Goal: Information Seeking & Learning: Learn about a topic

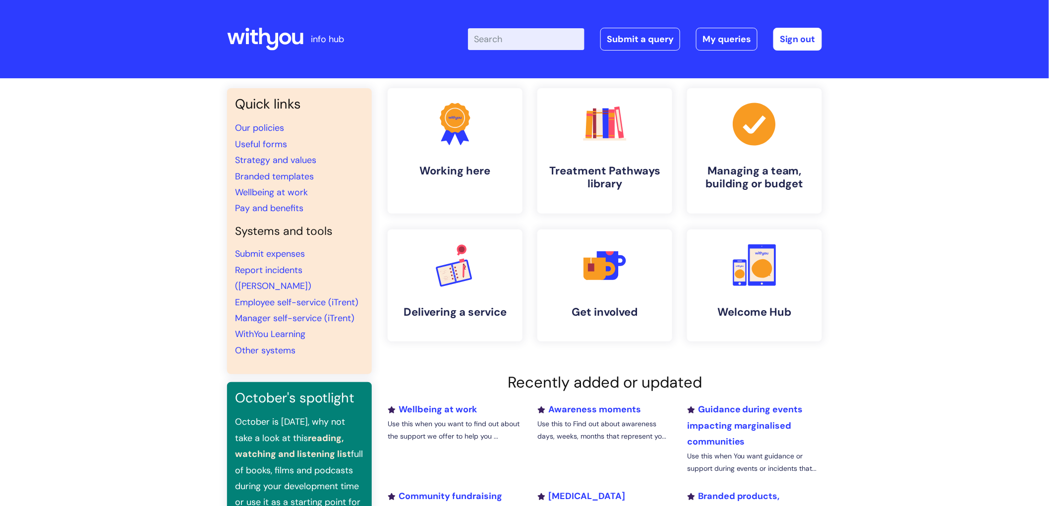
click at [520, 42] on input "Enter your search term here..." at bounding box center [526, 39] width 117 height 22
click at [514, 40] on input "Enter your search term here..." at bounding box center [526, 39] width 117 height 22
type input "consultation"
click button "Search" at bounding box center [0, 0] width 0 height 0
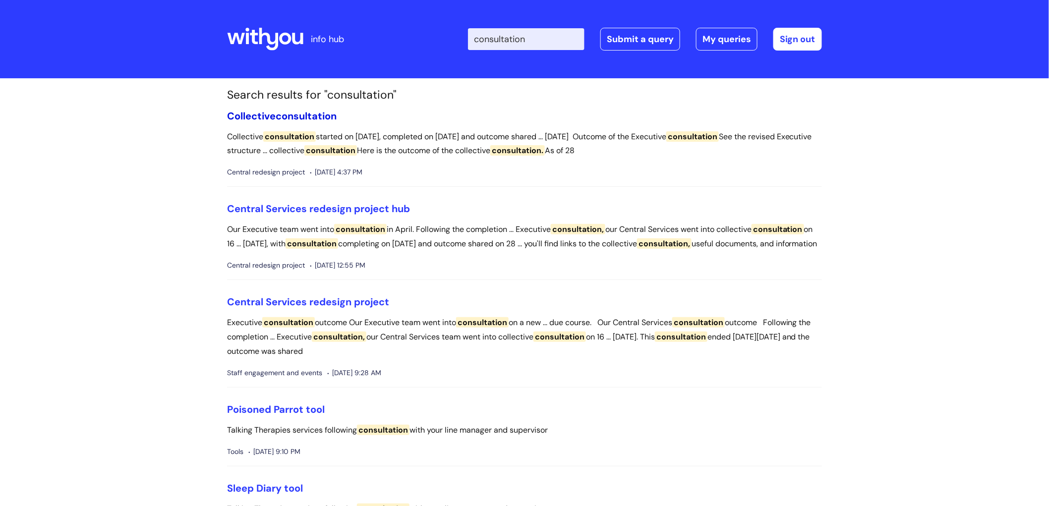
click at [243, 120] on link "Collective consultation" at bounding box center [282, 116] width 110 height 13
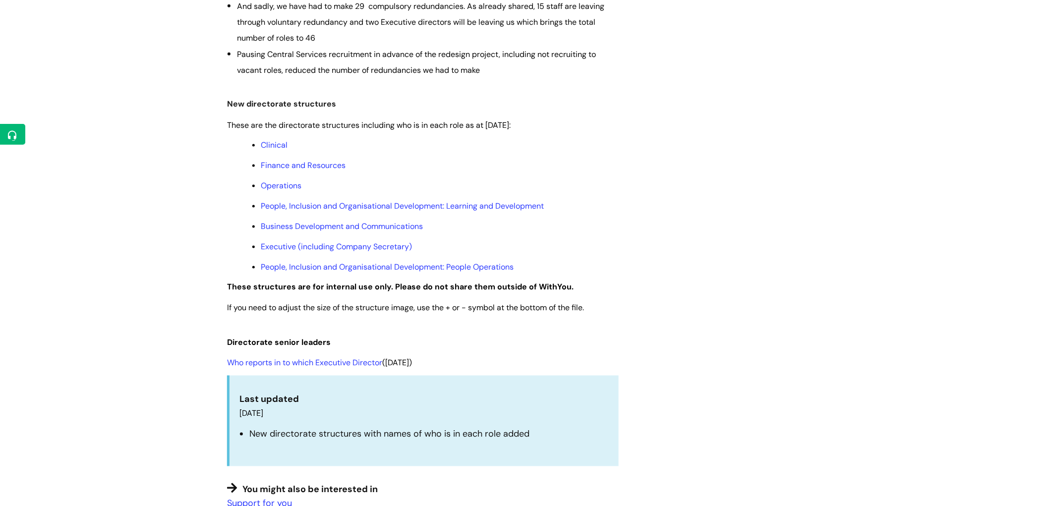
scroll to position [440, 0]
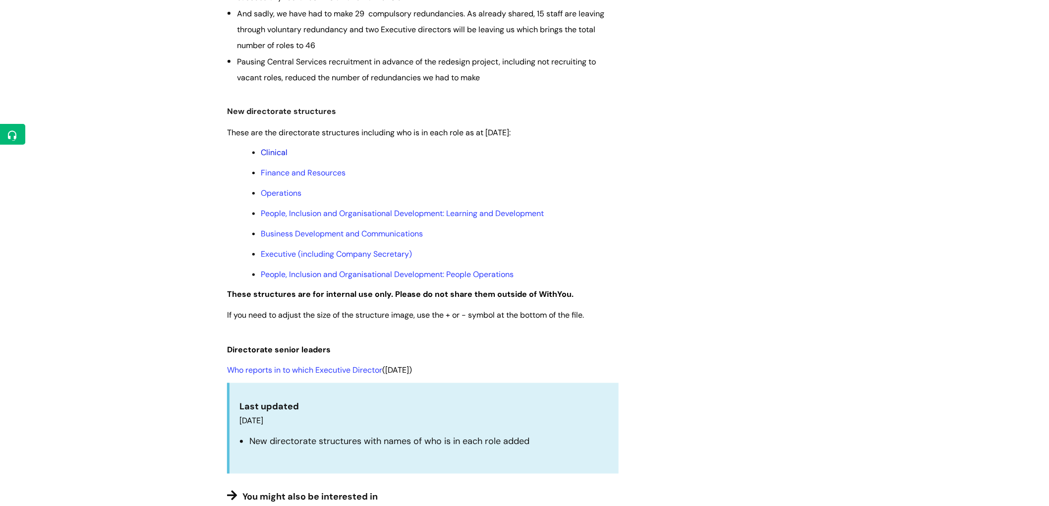
click at [278, 151] on link "Clinical" at bounding box center [274, 152] width 27 height 10
